Goal: Communication & Community: Answer question/provide support

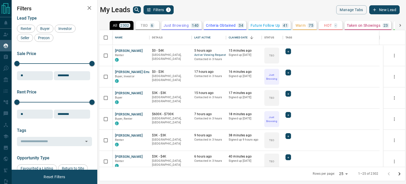
scroll to position [132, 302]
click at [117, 51] on button "[PERSON_NAME]" at bounding box center [129, 50] width 28 height 5
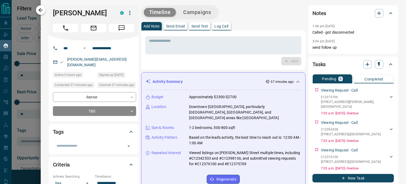
click at [39, 12] on icon "button" at bounding box center [41, 10] width 6 height 6
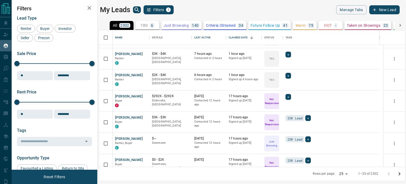
scroll to position [107, 0]
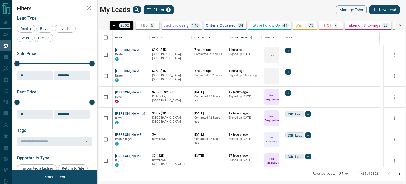
click at [121, 113] on button "[PERSON_NAME]" at bounding box center [129, 113] width 28 height 5
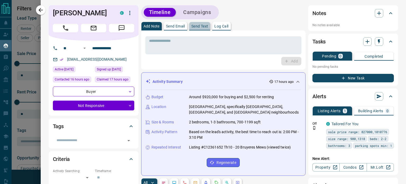
click at [198, 28] on p "Send Text" at bounding box center [199, 26] width 17 height 4
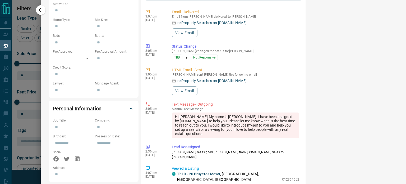
scroll to position [222, 0]
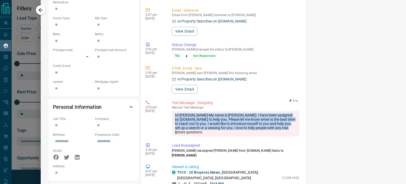
drag, startPoint x: 219, startPoint y: 132, endPoint x: 175, endPoint y: 115, distance: 47.3
click at [175, 115] on div "HI [PERSON_NAME]-My name is [PERSON_NAME]. I have been assigned by [DOMAIN_NAME…" at bounding box center [235, 123] width 127 height 25
copy div "HI [PERSON_NAME]-My name is [PERSON_NAME]. I have been assigned by [DOMAIN_NAME…"
click at [39, 10] on icon "button" at bounding box center [41, 10] width 4 height 4
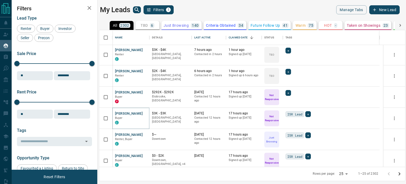
scroll to position [0, 0]
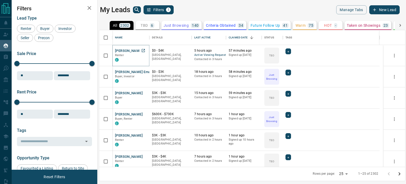
click at [126, 49] on button "[PERSON_NAME]" at bounding box center [129, 50] width 28 height 5
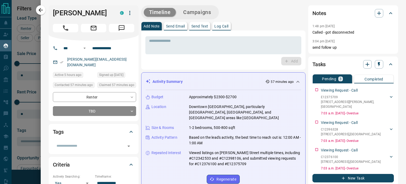
click at [203, 25] on p "Send Text" at bounding box center [199, 26] width 17 height 4
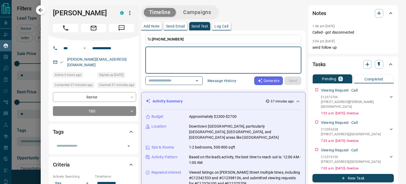
click at [185, 54] on textarea at bounding box center [223, 60] width 149 height 22
click at [175, 28] on p "Send Email" at bounding box center [175, 26] width 19 height 4
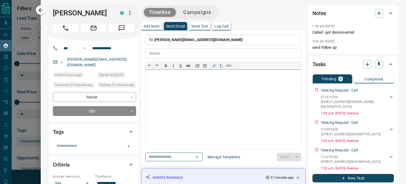
click at [181, 84] on div at bounding box center [224, 109] width 156 height 79
paste div
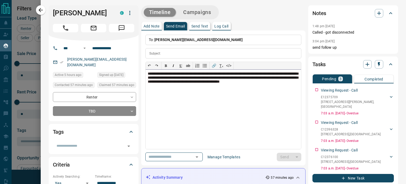
click at [164, 73] on span "**********" at bounding box center [223, 78] width 151 height 12
click at [175, 54] on input "text" at bounding box center [232, 53] width 138 height 10
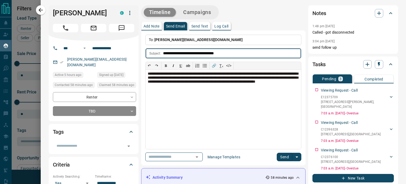
type input "**********"
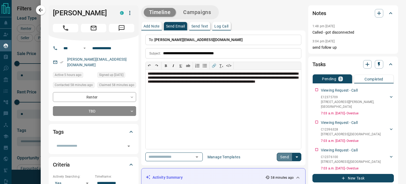
click at [280, 154] on button "Send" at bounding box center [285, 157] width 16 height 8
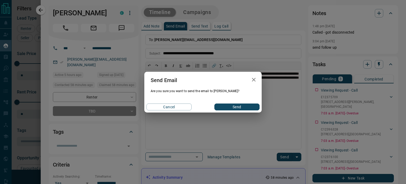
click at [244, 105] on button "Send" at bounding box center [236, 106] width 45 height 7
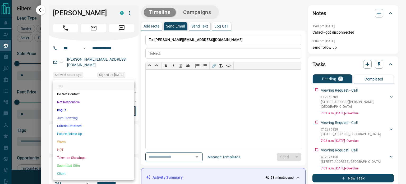
click at [83, 103] on body "Lead Transfers Claim Leads My Leads Tasks Opportunities Deals Campaigns Automat…" at bounding box center [203, 88] width 406 height 177
drag, startPoint x: 76, startPoint y: 101, endPoint x: 74, endPoint y: 99, distance: 3.4
click at [76, 101] on li "Not Responsive" at bounding box center [93, 102] width 81 height 8
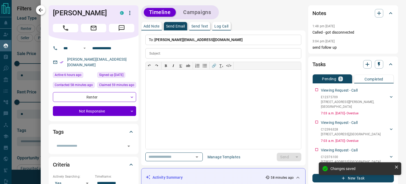
type input "*"
click at [39, 10] on icon "button" at bounding box center [41, 10] width 4 height 4
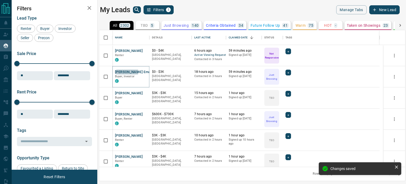
click at [125, 72] on button "[PERSON_NAME] Ema" at bounding box center [132, 72] width 35 height 5
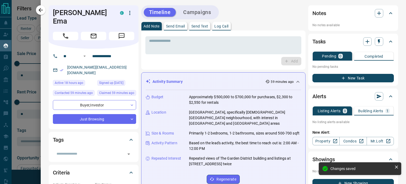
click at [195, 26] on p "Send Text" at bounding box center [199, 26] width 17 height 4
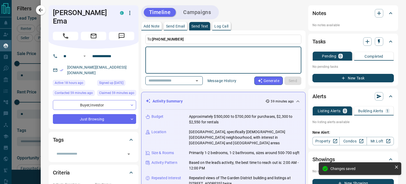
click at [181, 57] on textarea at bounding box center [223, 60] width 149 height 22
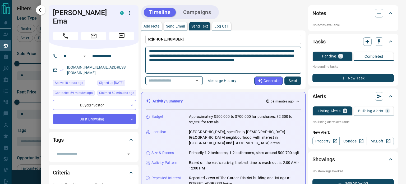
click at [166, 49] on textarea "**********" at bounding box center [221, 60] width 145 height 22
type textarea "**********"
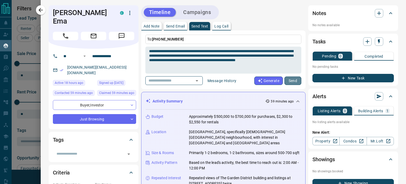
drag, startPoint x: 287, startPoint y: 82, endPoint x: 284, endPoint y: 89, distance: 8.3
click at [285, 89] on div "**********" at bounding box center [223, 59] width 164 height 59
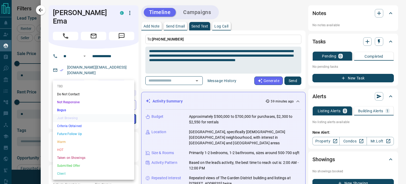
click at [89, 105] on body "Lead Transfers Claim Leads My Leads Tasks Opportunities Deals Campaigns Automat…" at bounding box center [203, 88] width 406 height 177
click at [66, 100] on li "Not Responsive" at bounding box center [93, 102] width 81 height 8
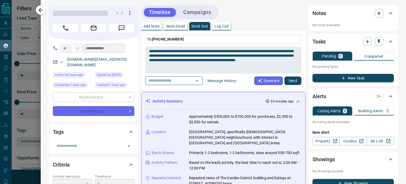
type input "*"
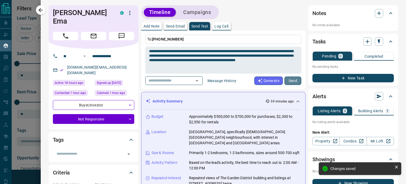
click at [289, 80] on button "Send" at bounding box center [293, 80] width 17 height 8
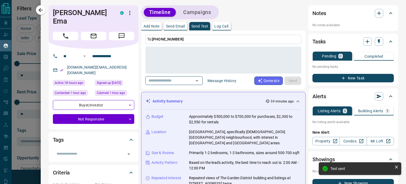
click at [174, 24] on p "Send Email" at bounding box center [175, 26] width 19 height 4
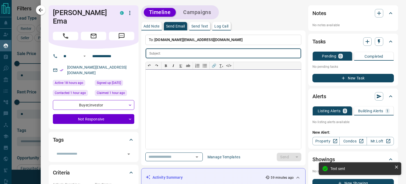
click at [193, 83] on div at bounding box center [224, 109] width 156 height 79
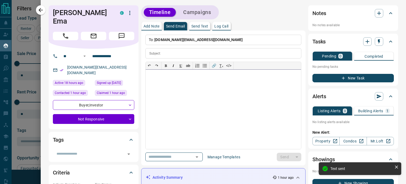
paste div
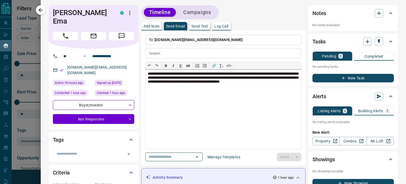
click at [164, 74] on span "**********" at bounding box center [223, 78] width 151 height 12
click at [176, 52] on input "text" at bounding box center [232, 53] width 138 height 10
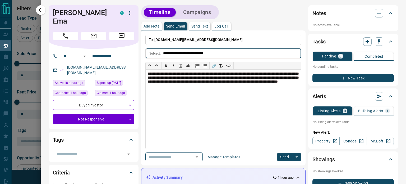
type input "**********"
click at [277, 157] on button "Send" at bounding box center [285, 157] width 16 height 8
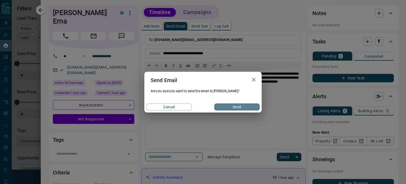
click at [228, 106] on button "Send" at bounding box center [236, 106] width 45 height 7
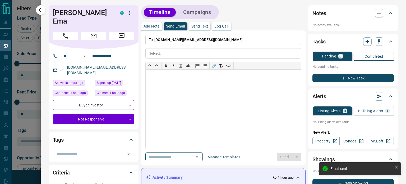
drag, startPoint x: 39, startPoint y: 8, endPoint x: 132, endPoint y: 74, distance: 114.0
click at [39, 9] on icon "button" at bounding box center [41, 10] width 6 height 6
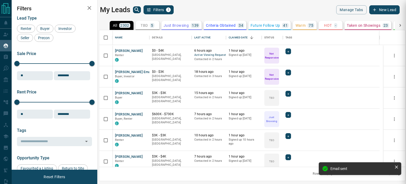
click at [120, 93] on div at bounding box center [203, 92] width 406 height 184
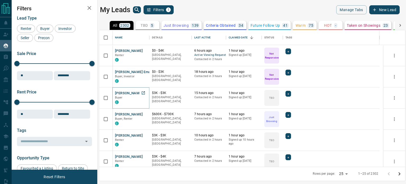
click at [116, 92] on button "[PERSON_NAME]" at bounding box center [129, 93] width 28 height 5
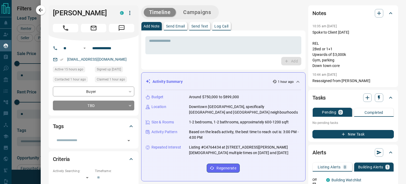
click at [204, 26] on p "Send Text" at bounding box center [199, 26] width 17 height 4
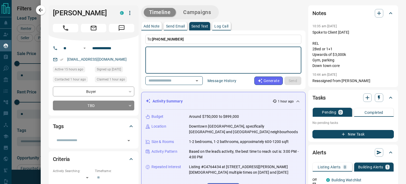
click at [191, 53] on textarea at bounding box center [223, 60] width 149 height 22
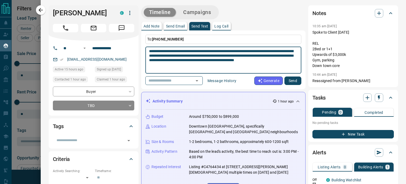
click at [166, 51] on textarea "**********" at bounding box center [221, 60] width 145 height 22
type textarea "**********"
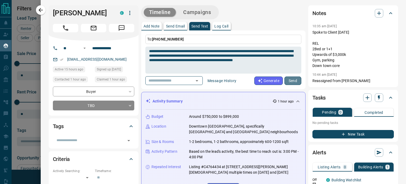
click at [291, 78] on button "Send" at bounding box center [293, 80] width 17 height 8
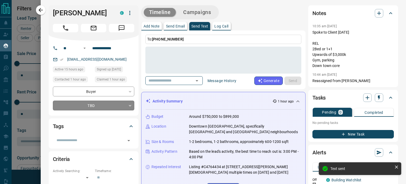
click at [88, 104] on body "Lead Transfers Claim Leads My Leads Tasks Opportunities Deals Campaigns Automat…" at bounding box center [203, 88] width 406 height 177
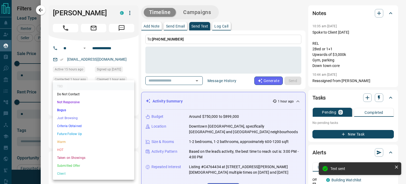
click at [72, 101] on li "Not Responsive" at bounding box center [93, 102] width 81 height 8
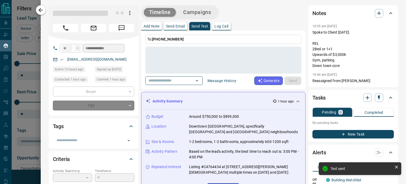
type input "*"
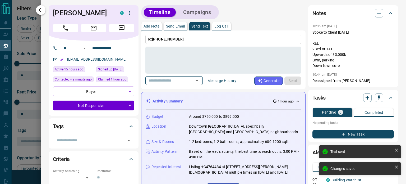
click at [39, 8] on icon "button" at bounding box center [41, 10] width 6 height 6
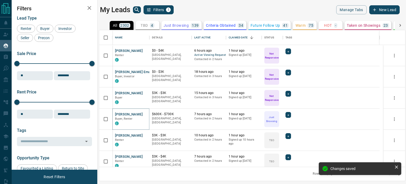
click at [122, 115] on button "[PERSON_NAME]" at bounding box center [129, 114] width 28 height 5
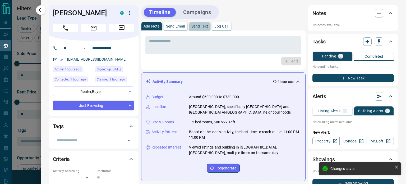
click at [202, 26] on p "Send Text" at bounding box center [199, 26] width 17 height 4
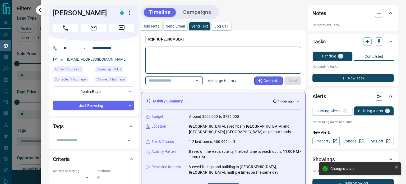
click at [186, 57] on textarea at bounding box center [223, 60] width 149 height 22
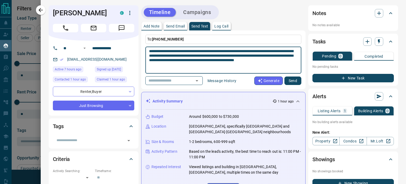
click at [165, 49] on textarea "**********" at bounding box center [221, 60] width 145 height 22
click at [167, 50] on textarea "**********" at bounding box center [221, 60] width 145 height 22
type textarea "**********"
click at [288, 77] on button "Send" at bounding box center [293, 80] width 17 height 8
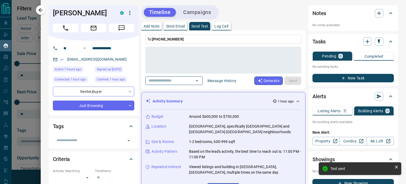
click at [103, 105] on body "Lead Transfers Claim Leads My Leads Tasks Opportunities Deals Campaigns Automat…" at bounding box center [203, 88] width 406 height 177
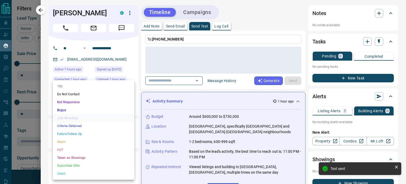
click at [74, 104] on li "Not Responsive" at bounding box center [93, 102] width 81 height 8
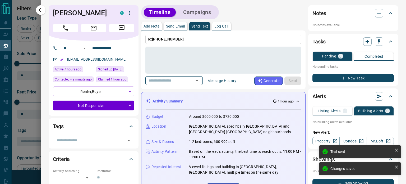
type input "*"
click at [176, 25] on p "Send Email" at bounding box center [175, 26] width 19 height 4
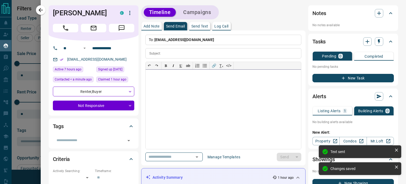
click at [169, 85] on div at bounding box center [224, 109] width 156 height 79
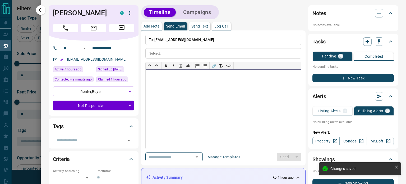
paste div
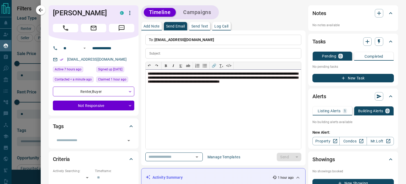
click at [166, 73] on span "**********" at bounding box center [223, 78] width 151 height 12
click at [171, 52] on input "text" at bounding box center [232, 53] width 138 height 10
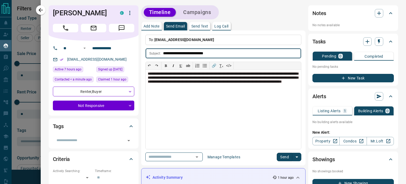
type input "**********"
click at [281, 154] on button "Send" at bounding box center [285, 157] width 16 height 8
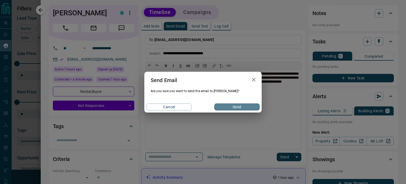
click at [226, 105] on button "Send" at bounding box center [236, 106] width 45 height 7
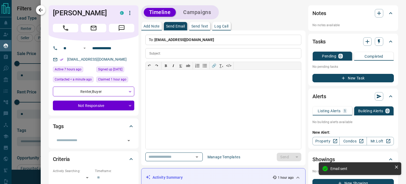
click at [43, 10] on icon "button" at bounding box center [41, 10] width 4 height 4
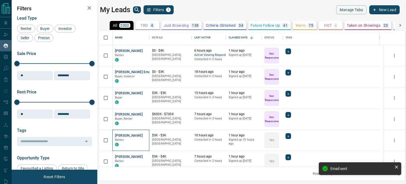
click at [124, 132] on div "[PERSON_NAME] Renter C" at bounding box center [130, 140] width 37 height 21
click at [124, 134] on button "[PERSON_NAME]" at bounding box center [129, 135] width 28 height 5
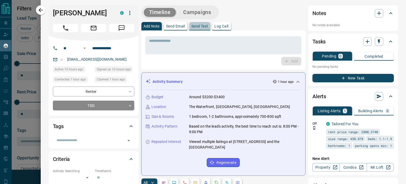
click at [200, 26] on p "Send Text" at bounding box center [199, 26] width 17 height 4
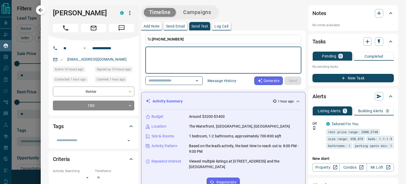
click at [184, 54] on textarea at bounding box center [223, 60] width 149 height 22
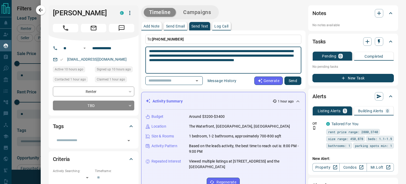
click at [165, 50] on textarea "**********" at bounding box center [221, 60] width 145 height 22
type textarea "**********"
click at [289, 82] on button "Send" at bounding box center [293, 80] width 17 height 8
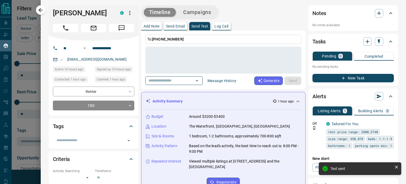
click at [175, 26] on p "Send Email" at bounding box center [175, 26] width 19 height 4
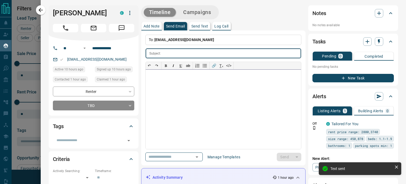
click at [175, 90] on div at bounding box center [224, 109] width 156 height 79
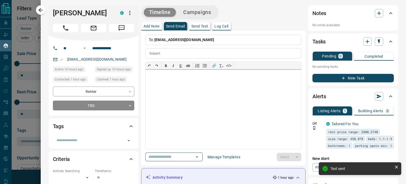
paste div
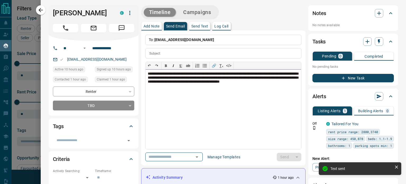
click at [165, 73] on span "**********" at bounding box center [223, 78] width 151 height 12
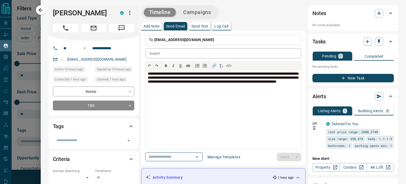
click at [184, 52] on input "text" at bounding box center [232, 53] width 138 height 10
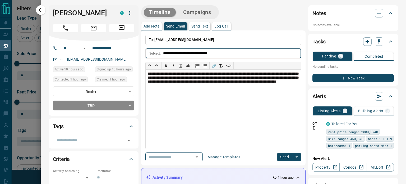
type input "**********"
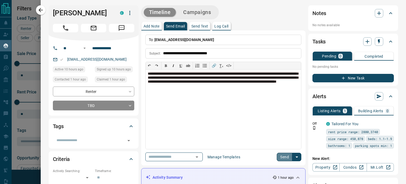
click at [277, 159] on button "Send" at bounding box center [285, 157] width 16 height 8
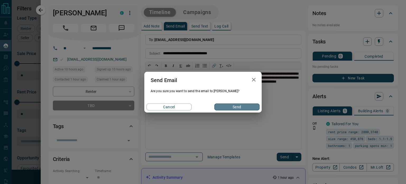
click at [229, 104] on button "Send" at bounding box center [236, 106] width 45 height 7
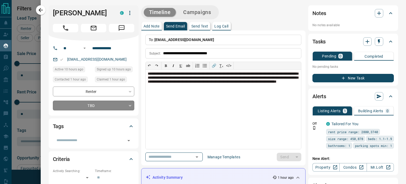
click at [108, 107] on body "Lead Transfers Claim Leads My Leads Tasks Opportunities Deals Campaigns Automat…" at bounding box center [203, 88] width 406 height 177
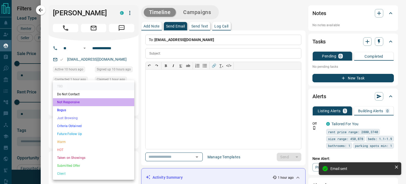
drag, startPoint x: 89, startPoint y: 100, endPoint x: 73, endPoint y: 73, distance: 30.7
click at [88, 98] on li "Not Responsive" at bounding box center [93, 102] width 81 height 8
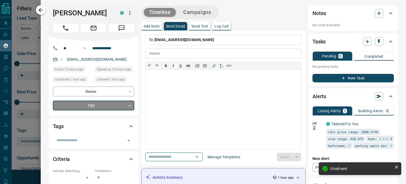
type input "*"
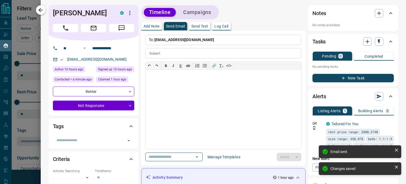
click at [42, 8] on icon "button" at bounding box center [41, 10] width 6 height 6
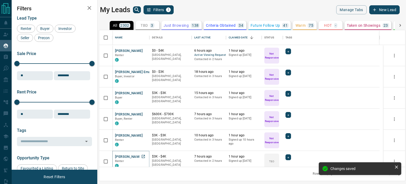
click at [122, 157] on button "[PERSON_NAME]" at bounding box center [129, 156] width 28 height 5
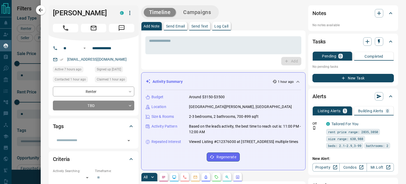
click at [200, 28] on p "Send Text" at bounding box center [199, 26] width 17 height 4
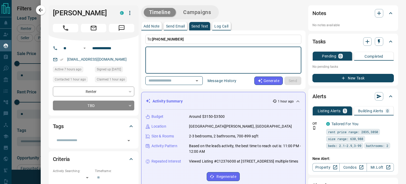
click at [182, 50] on textarea at bounding box center [223, 60] width 149 height 22
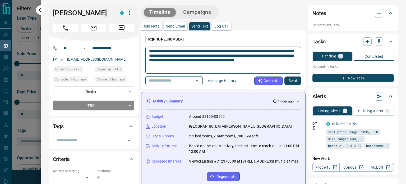
click at [167, 50] on textarea "**********" at bounding box center [221, 60] width 145 height 22
type textarea "**********"
click at [289, 80] on button "Send" at bounding box center [293, 80] width 17 height 8
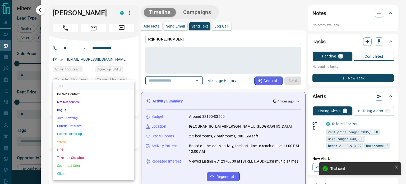
click at [95, 106] on body "Lead Transfers Claim Leads My Leads Tasks Opportunities Deals Campaigns Automat…" at bounding box center [203, 88] width 406 height 177
drag, startPoint x: 78, startPoint y: 102, endPoint x: 76, endPoint y: 99, distance: 3.8
click at [78, 102] on li "Not Responsive" at bounding box center [93, 102] width 81 height 8
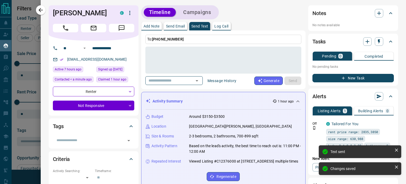
type input "*"
click at [43, 10] on icon "button" at bounding box center [41, 10] width 4 height 4
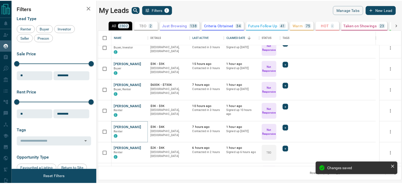
scroll to position [60, 0]
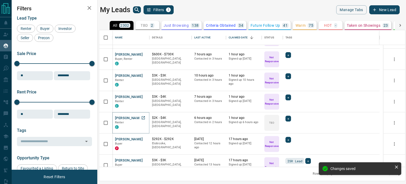
click at [124, 118] on button "[PERSON_NAME]" at bounding box center [129, 118] width 28 height 5
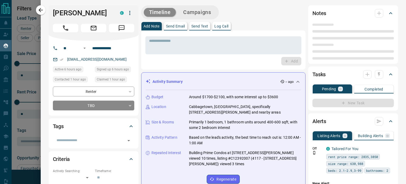
type input "**"
type input "**********"
type input "**"
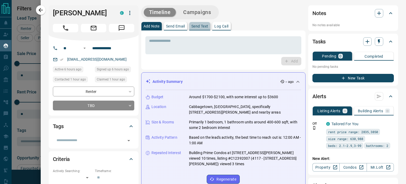
drag, startPoint x: 199, startPoint y: 30, endPoint x: 196, endPoint y: 30, distance: 3.0
click at [199, 30] on button "Send Text" at bounding box center [199, 26] width 21 height 8
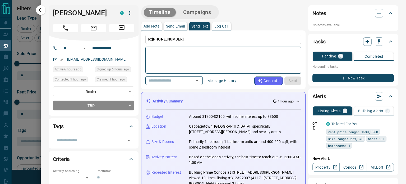
click at [184, 53] on textarea at bounding box center [223, 60] width 149 height 22
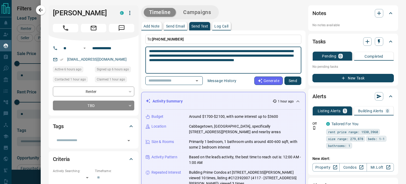
click at [165, 51] on textarea "**********" at bounding box center [221, 60] width 145 height 22
type textarea "**********"
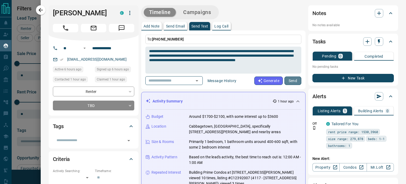
click at [289, 77] on button "Send" at bounding box center [293, 80] width 17 height 8
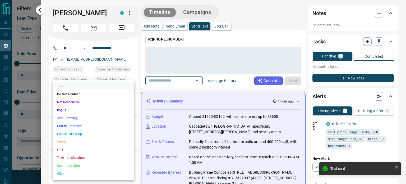
click at [99, 104] on body "Lead Transfers Claim Leads My Leads Tasks Opportunities Deals Campaigns Automat…" at bounding box center [203, 88] width 406 height 177
click at [79, 103] on li "Not Responsive" at bounding box center [93, 102] width 81 height 8
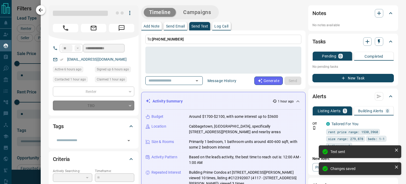
type input "*"
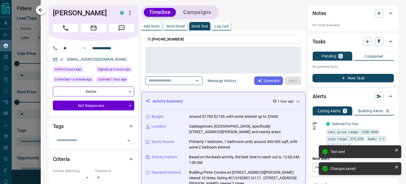
click at [42, 10] on icon "button" at bounding box center [41, 10] width 6 height 6
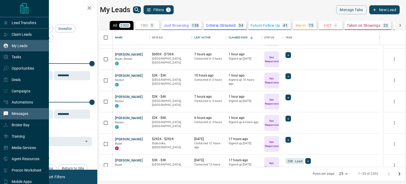
click at [16, 116] on p "Messages" at bounding box center [20, 113] width 17 height 4
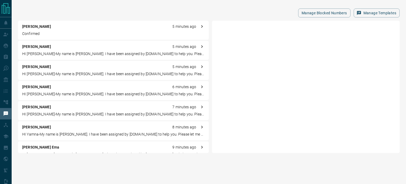
click at [30, 35] on p "Confirmed" at bounding box center [113, 34] width 182 height 6
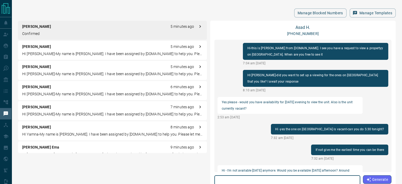
scroll to position [205, 0]
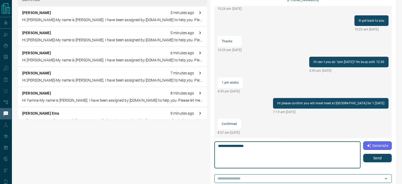
scroll to position [34, 0]
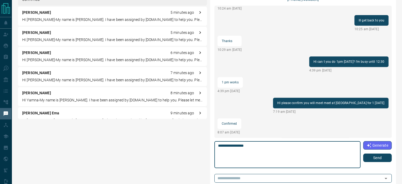
type textarea "**********"
click at [374, 158] on button "Send" at bounding box center [377, 157] width 29 height 8
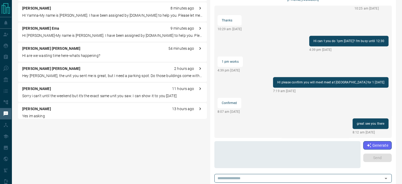
scroll to position [92, 0]
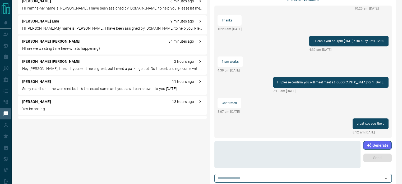
click at [40, 47] on p "HI are we wasting time here-whats happening?" at bounding box center [112, 49] width 181 height 6
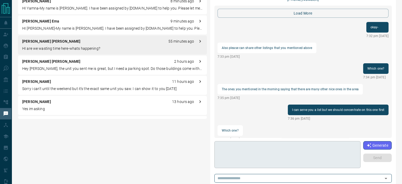
scroll to position [565, 0]
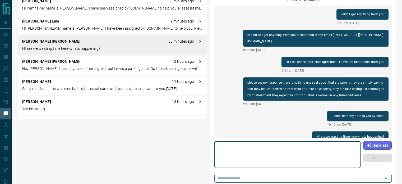
click at [269, 146] on textarea at bounding box center [287, 154] width 139 height 22
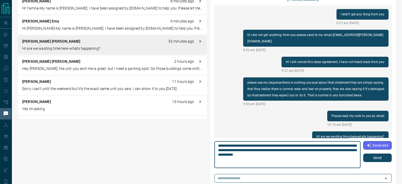
type textarea "**********"
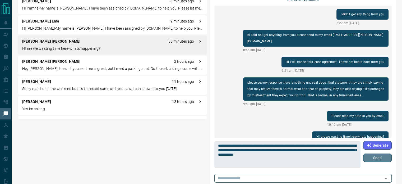
click at [373, 157] on button "Send" at bounding box center [377, 157] width 29 height 8
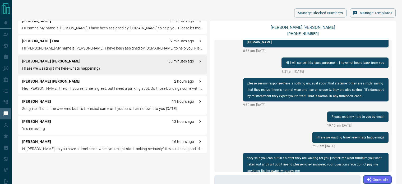
scroll to position [164, 0]
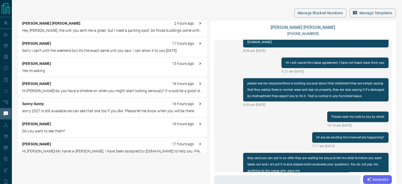
click at [33, 62] on p "[PERSON_NAME]" at bounding box center [36, 64] width 29 height 6
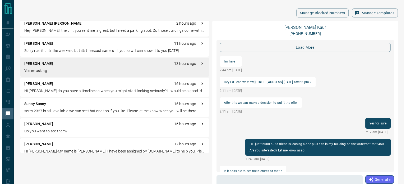
scroll to position [533, 0]
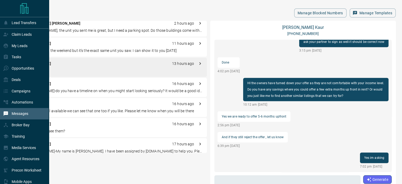
click at [19, 114] on p "Messages" at bounding box center [20, 113] width 17 height 4
click at [21, 46] on p "My Leads" at bounding box center [20, 46] width 16 height 4
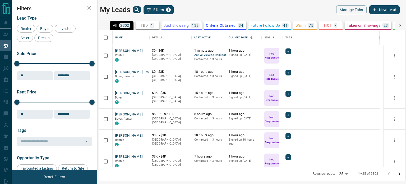
scroll to position [132, 302]
click at [135, 8] on icon "search button" at bounding box center [137, 9] width 4 height 4
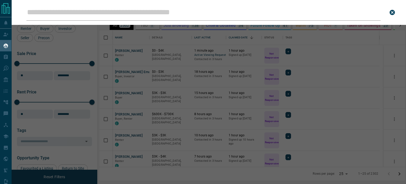
click at [135, 8] on input "Leads Search Bar" at bounding box center [203, 12] width 354 height 16
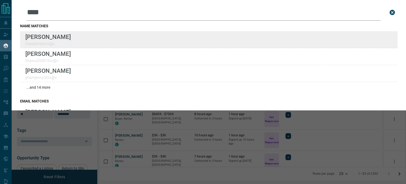
type input "****"
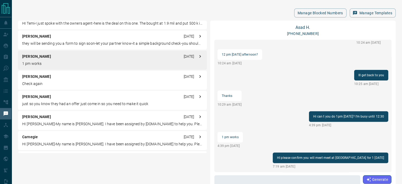
click at [74, 4] on div "Manage Blocked Numbers Manage Templates Hamilton Huang 1 hour ago Hey Edward, t…" at bounding box center [207, 119] width 391 height 238
